Goal: Task Accomplishment & Management: Manage account settings

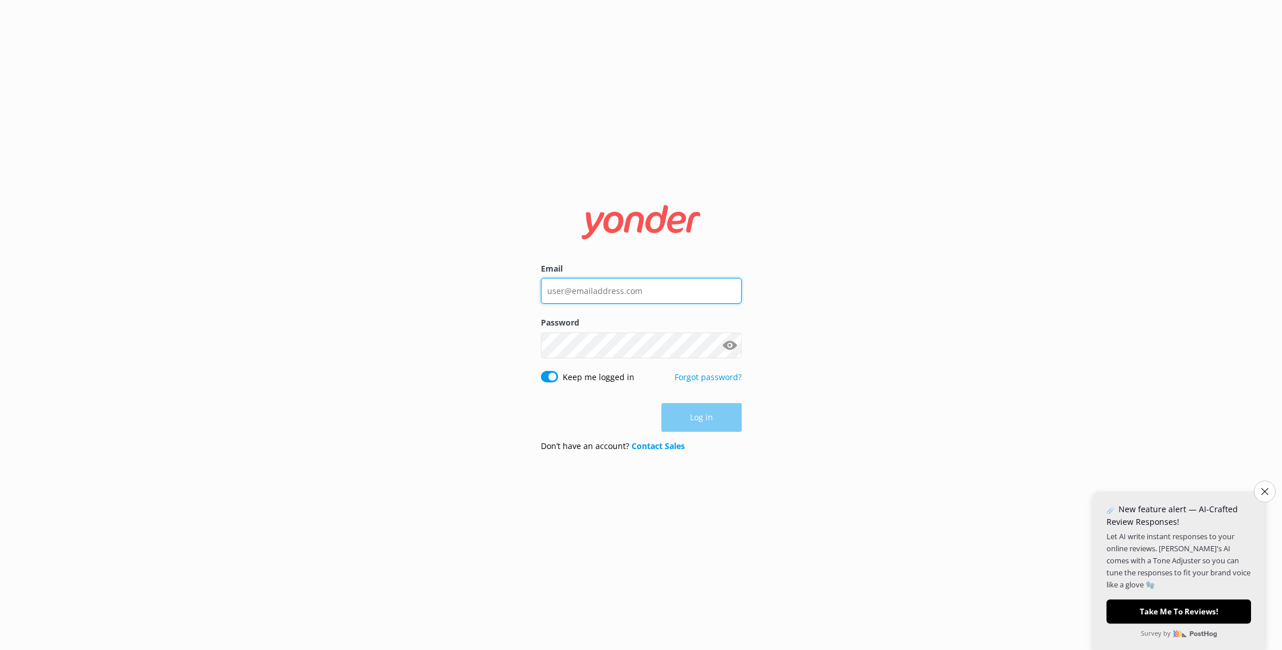
type input "[EMAIL_ADDRESS][DOMAIN_NAME]"
click at [709, 414] on button "Log in" at bounding box center [702, 417] width 80 height 29
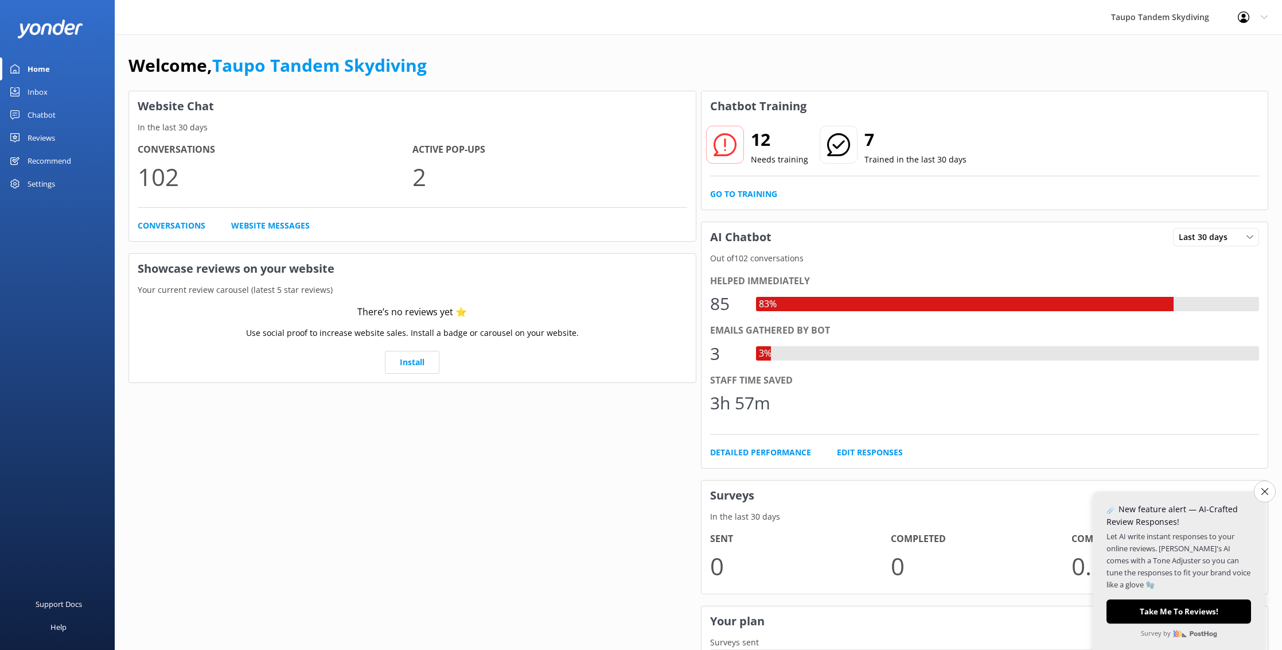
click at [22, 112] on link "Chatbot" at bounding box center [57, 114] width 115 height 23
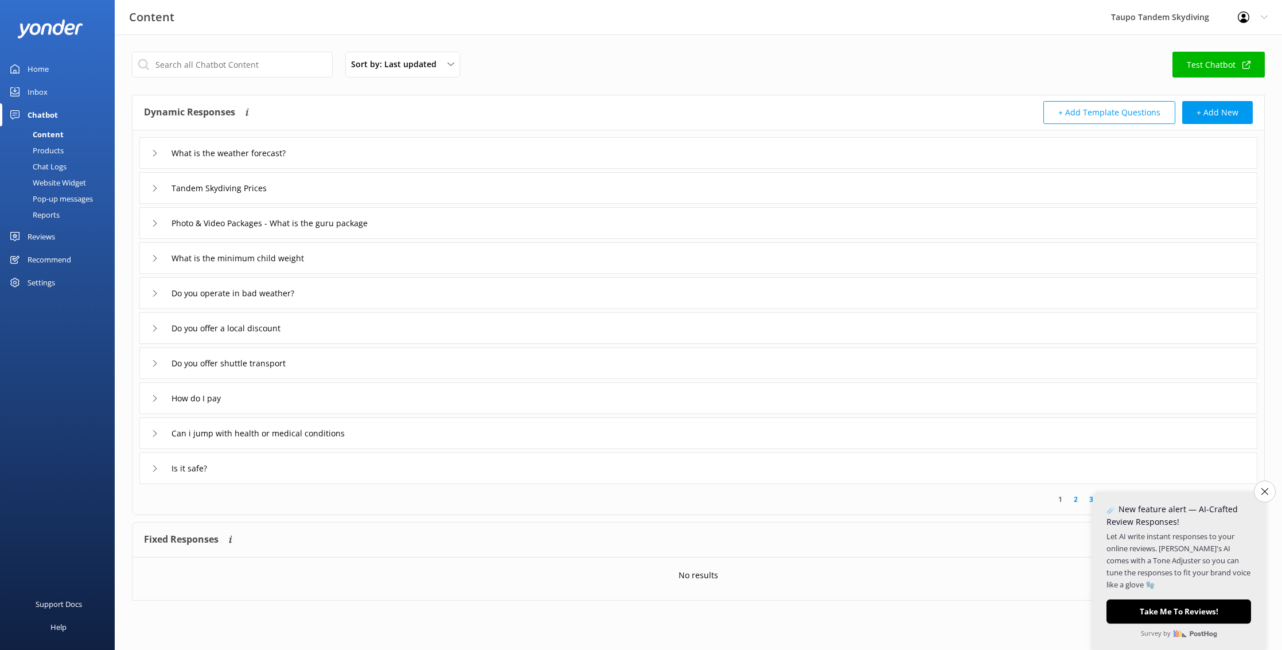
click at [69, 197] on div "Pop-up messages" at bounding box center [50, 198] width 86 height 16
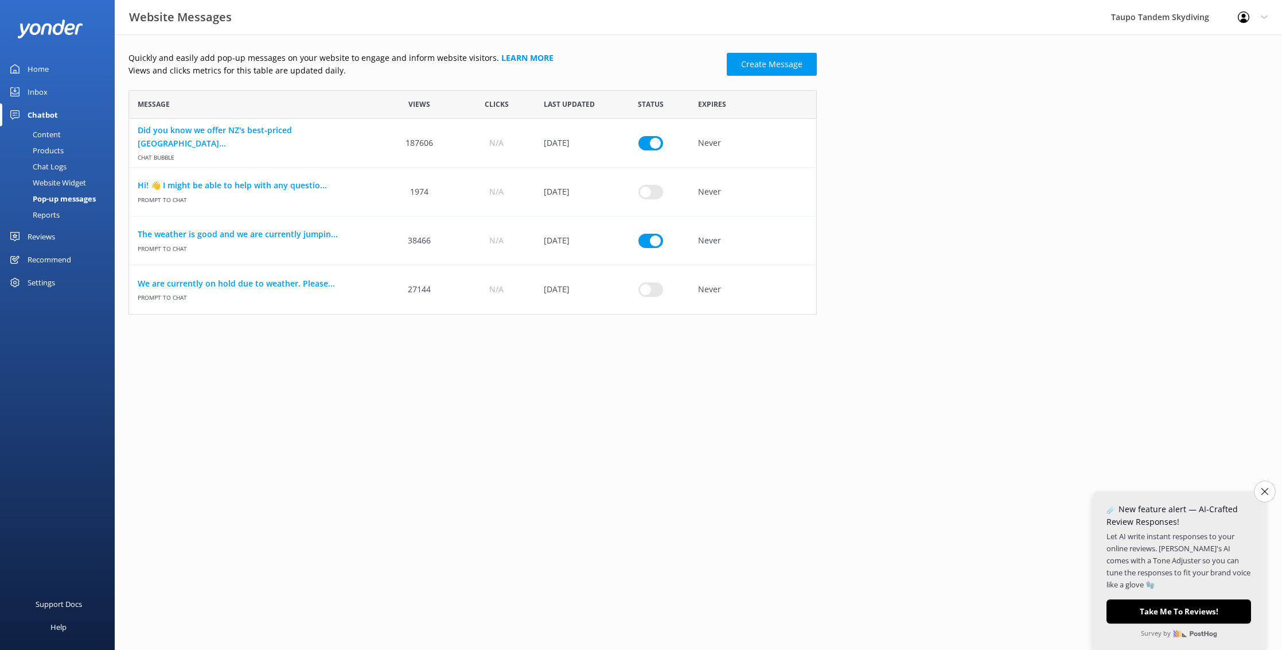
scroll to position [224, 689]
click at [659, 241] on input "row" at bounding box center [651, 240] width 25 height 14
checkbox input "false"
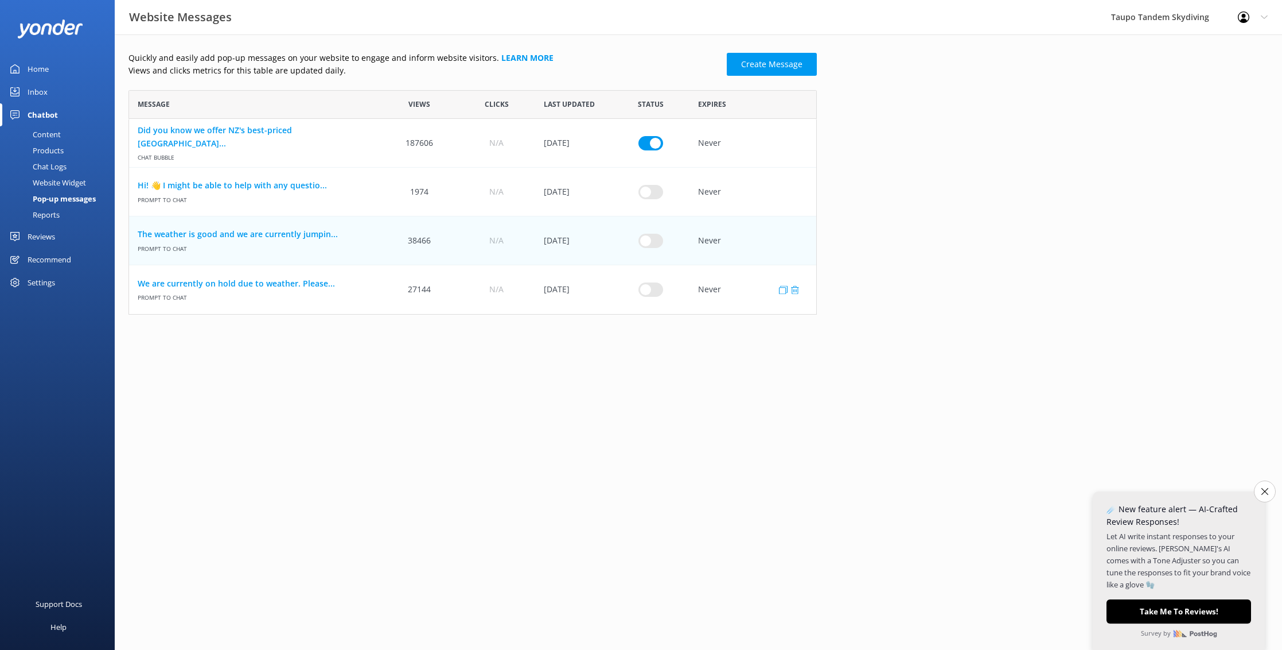
click at [649, 287] on input "row" at bounding box center [651, 289] width 25 height 14
checkbox input "true"
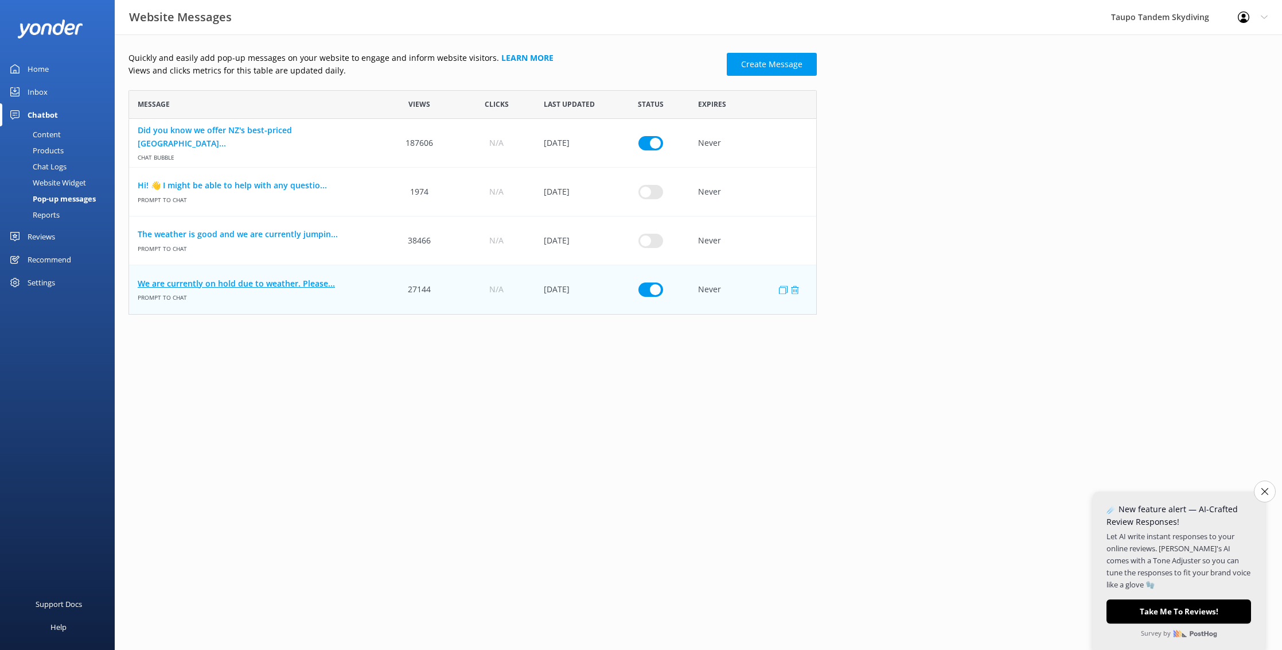
click at [319, 282] on link "We are currently on hold due to weather. Please..." at bounding box center [255, 283] width 235 height 13
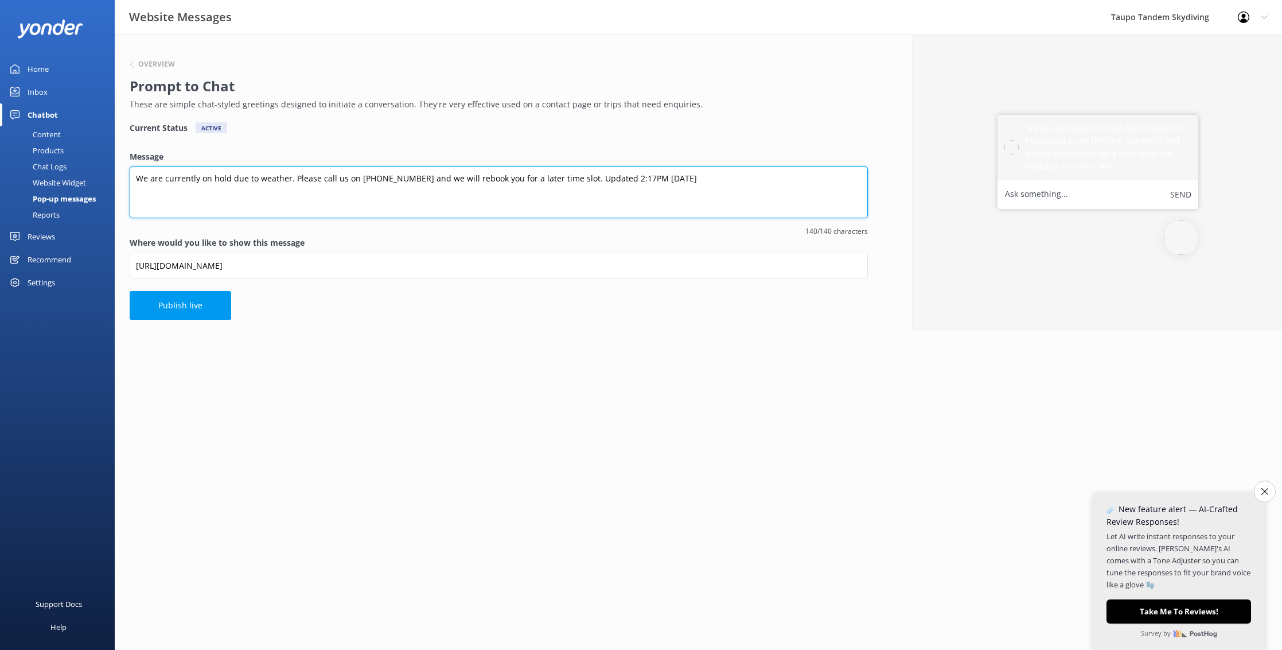
drag, startPoint x: 633, startPoint y: 177, endPoint x: 633, endPoint y: 189, distance: 12.0
click at [633, 177] on textarea "We are currently on hold due to weather. Please call us on [PHONE_NUMBER] and w…" at bounding box center [499, 192] width 738 height 52
drag, startPoint x: 639, startPoint y: 178, endPoint x: 728, endPoint y: 215, distance: 95.7
click at [639, 178] on textarea "We are currently on hold due to weather. Please call us on [PHONE_NUMBER] and w…" at bounding box center [499, 192] width 738 height 52
type textarea "We are currently on hold due to weather. Please call us on [PHONE_NUMBER] and w…"
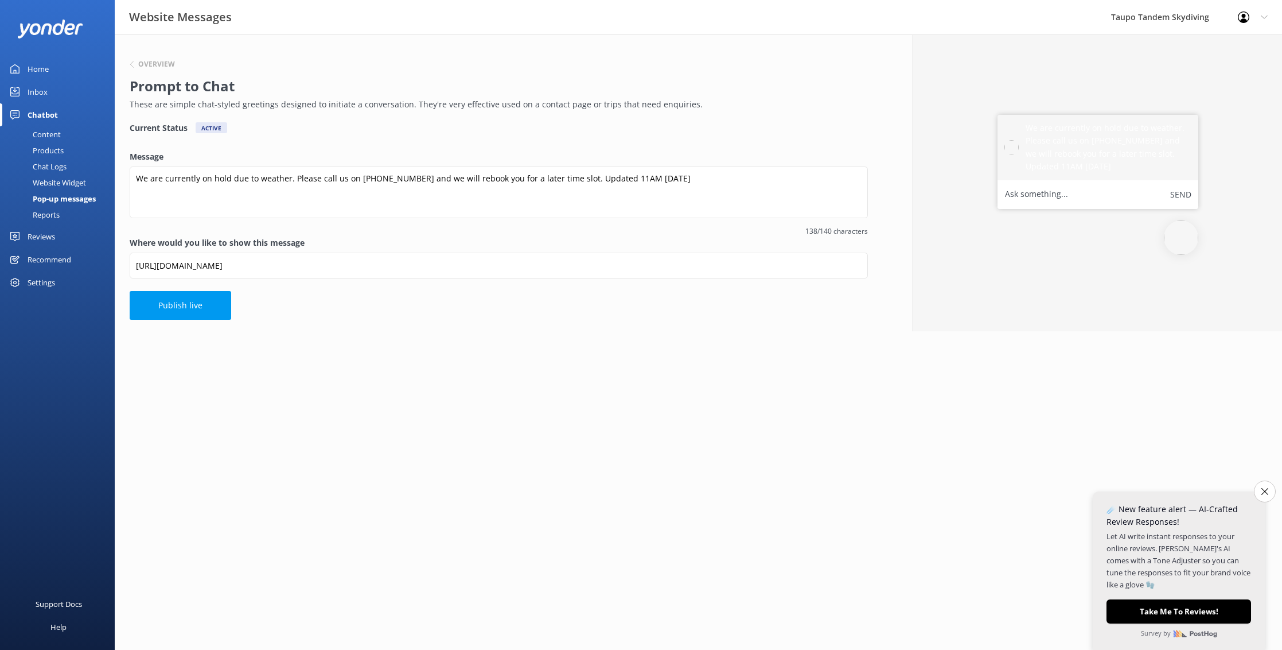
click at [550, 325] on div "Overview Prompt to Chat These are simple chat-styled greetings designed to init…" at bounding box center [499, 182] width 768 height 297
click at [212, 310] on button "Publish live" at bounding box center [181, 305] width 102 height 29
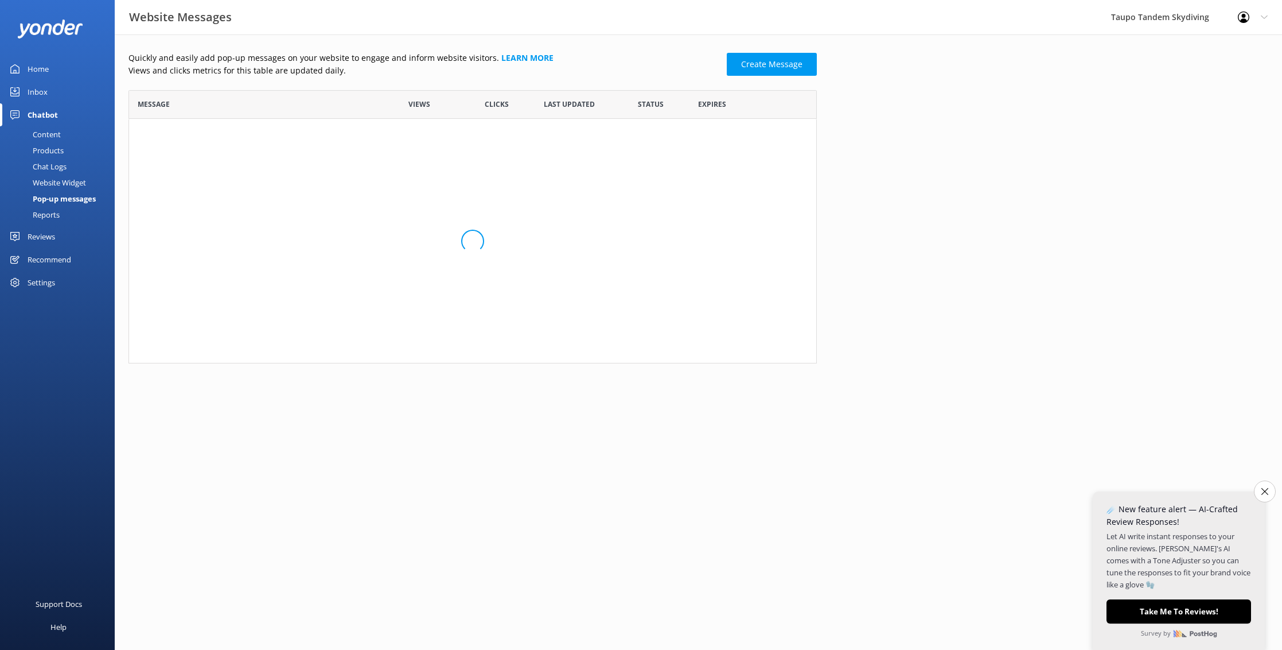
scroll to position [224, 689]
